Goal: Check status

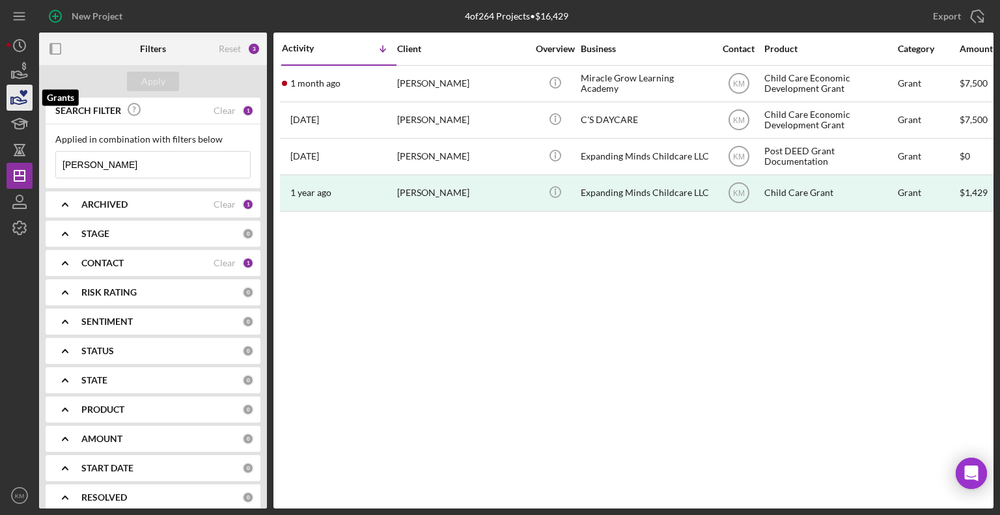
click at [23, 102] on icon "button" at bounding box center [19, 97] width 33 height 33
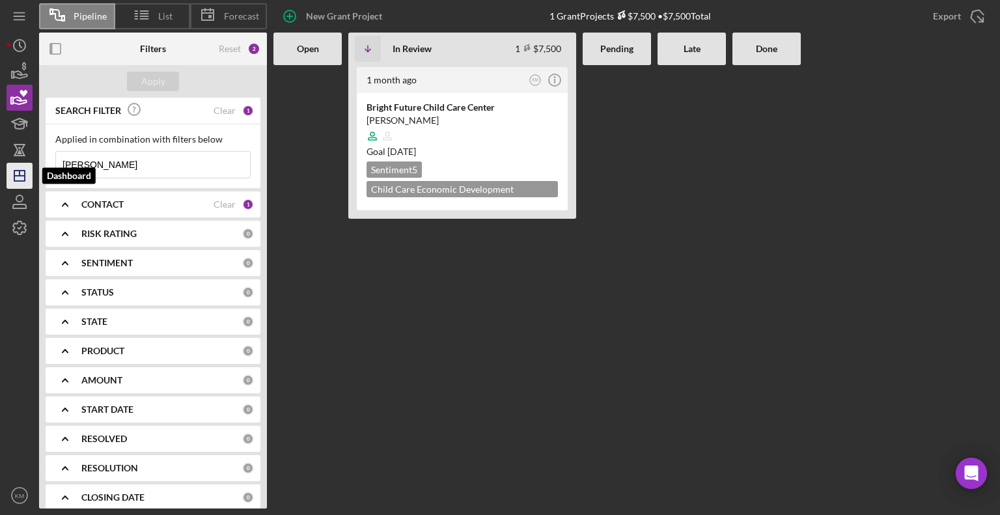
drag, startPoint x: 162, startPoint y: 160, endPoint x: 31, endPoint y: 164, distance: 130.3
click at [31, 164] on div "Pipeline List Forecast New Grant Project 1 Grant Projects $7,500 • $7,500 Total…" at bounding box center [500, 254] width 987 height 509
type input "[PERSON_NAME]"
click at [447, 101] on div "[PERSON_NAME] [PERSON_NAME]" at bounding box center [462, 107] width 191 height 13
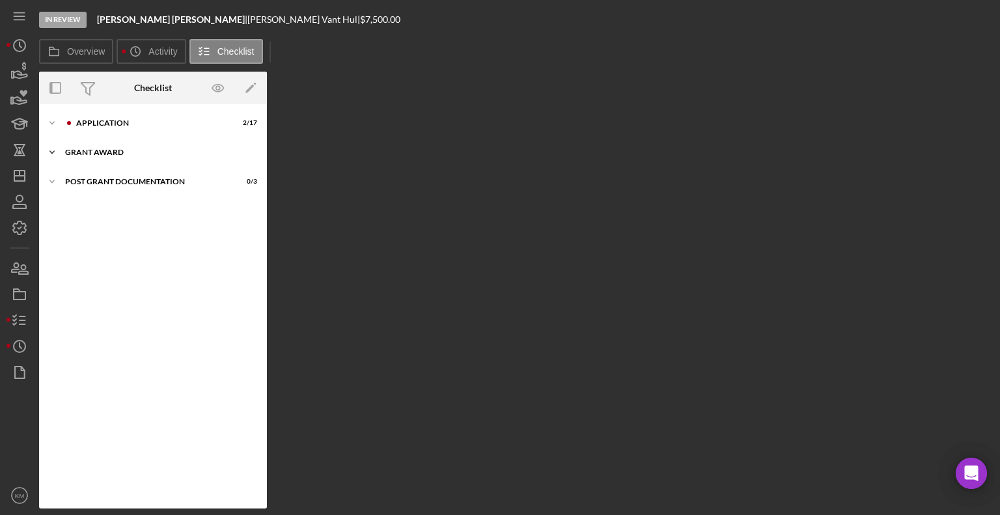
click at [54, 124] on polyline at bounding box center [52, 123] width 4 height 3
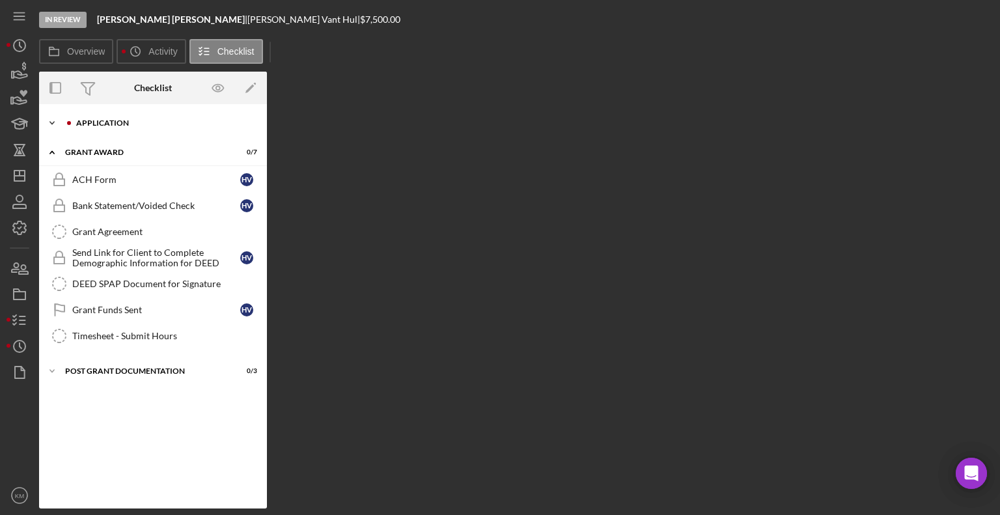
click at [49, 120] on icon "Icon/Expander" at bounding box center [52, 123] width 26 height 26
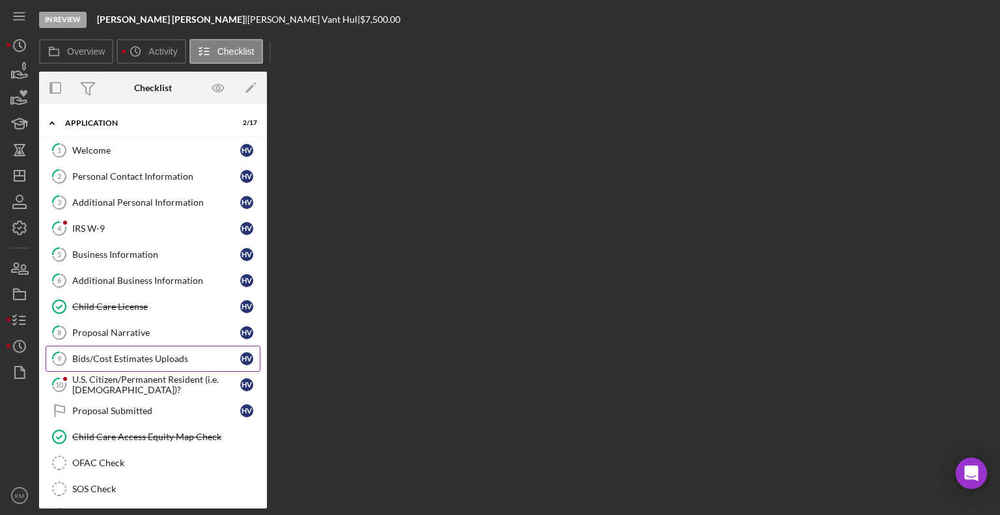
click at [99, 364] on link "9 Bids/Cost Estimates Uploads H V" at bounding box center [153, 359] width 215 height 26
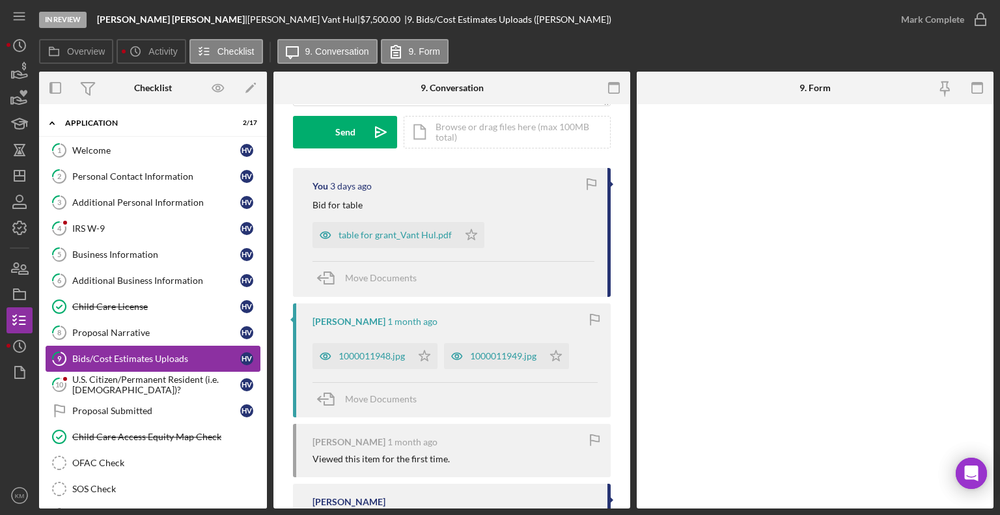
scroll to position [189, 0]
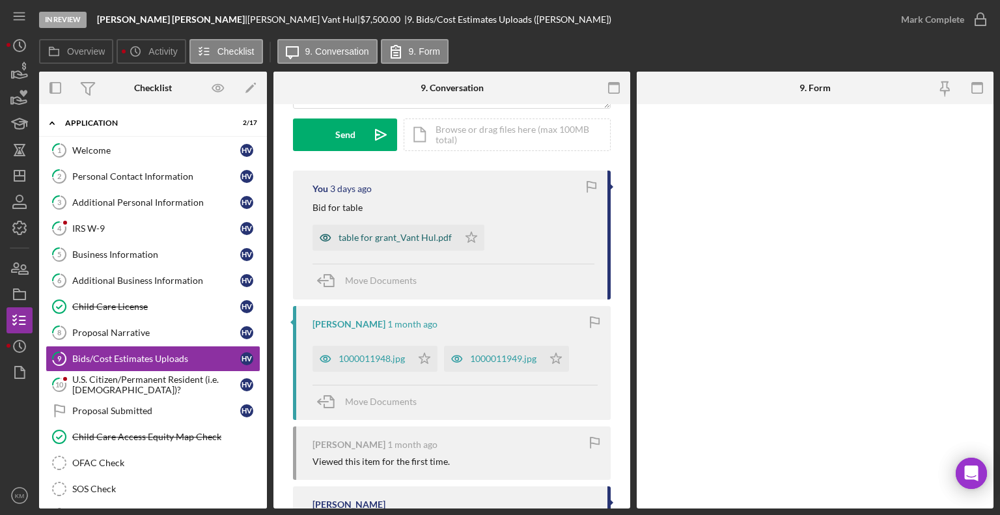
click at [435, 237] on div "table for grant_Vant Hul.pdf" at bounding box center [395, 237] width 113 height 10
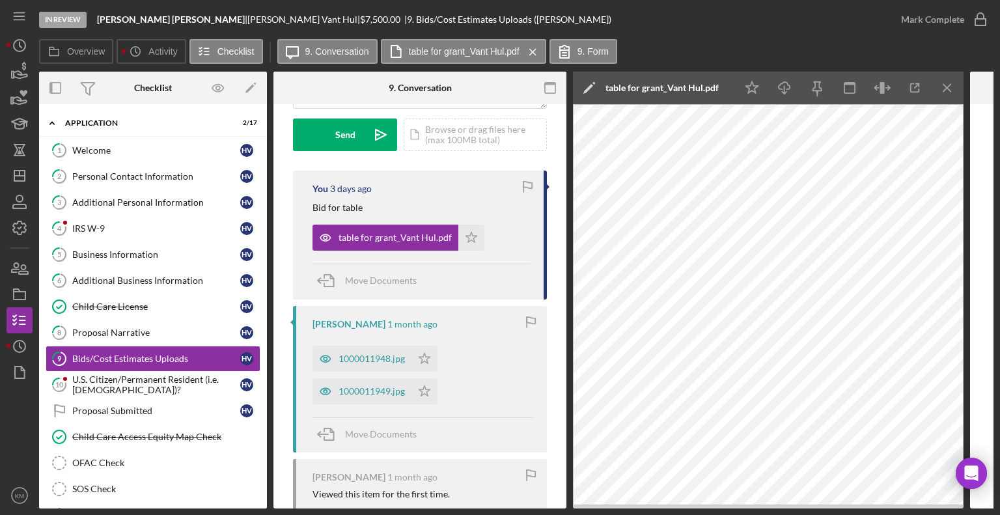
click at [509, 227] on div "table for grant_Vant Hul.pdf Icon/Star" at bounding box center [422, 234] width 218 height 33
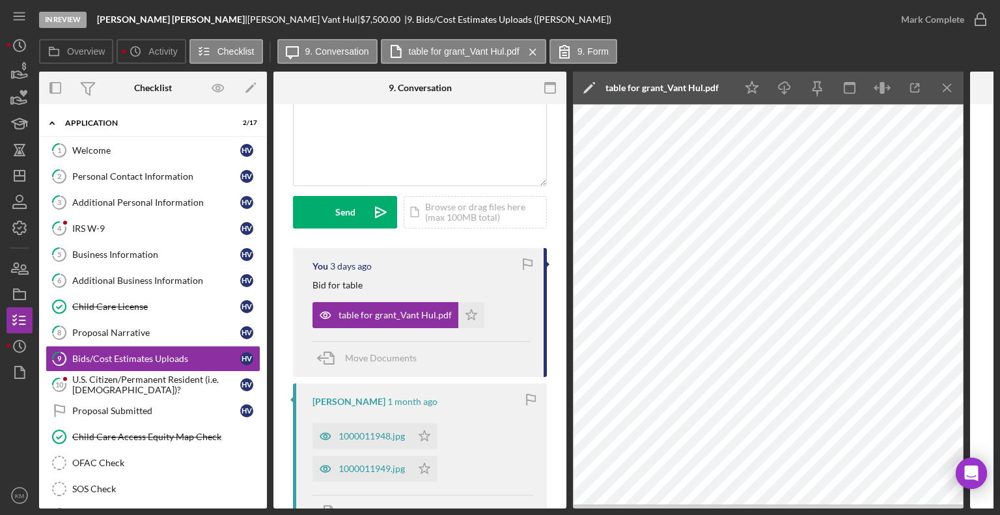
scroll to position [111, 0]
